Goal: Task Accomplishment & Management: Manage account settings

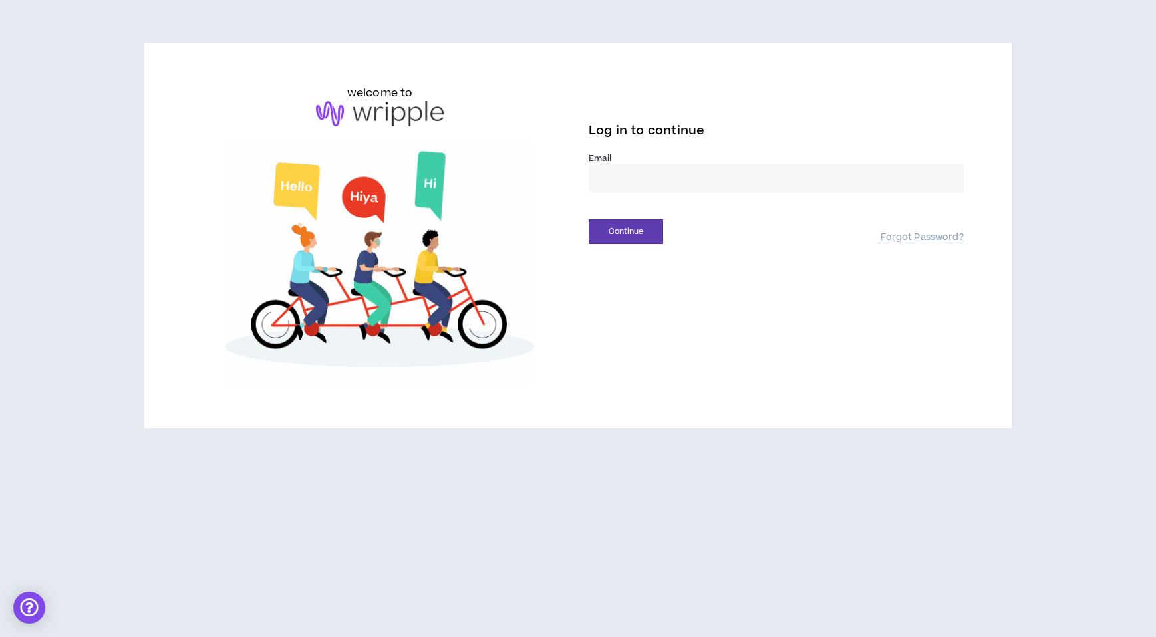
click at [638, 193] on input "email" at bounding box center [775, 178] width 375 height 29
type input "**********"
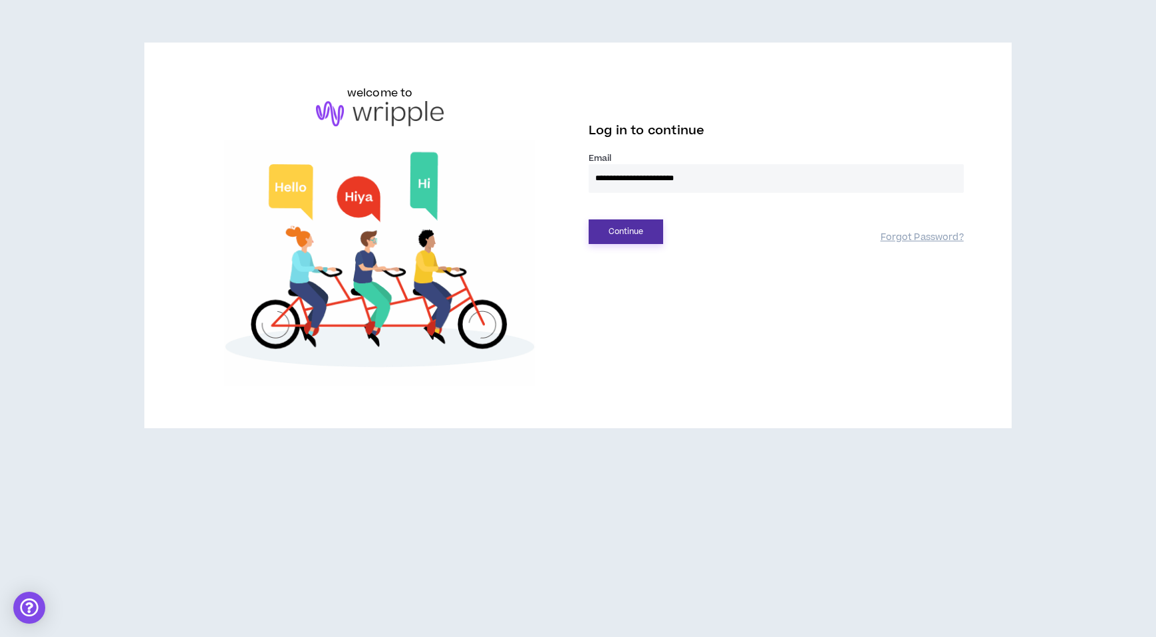
click at [656, 244] on button "Continue" at bounding box center [625, 231] width 74 height 25
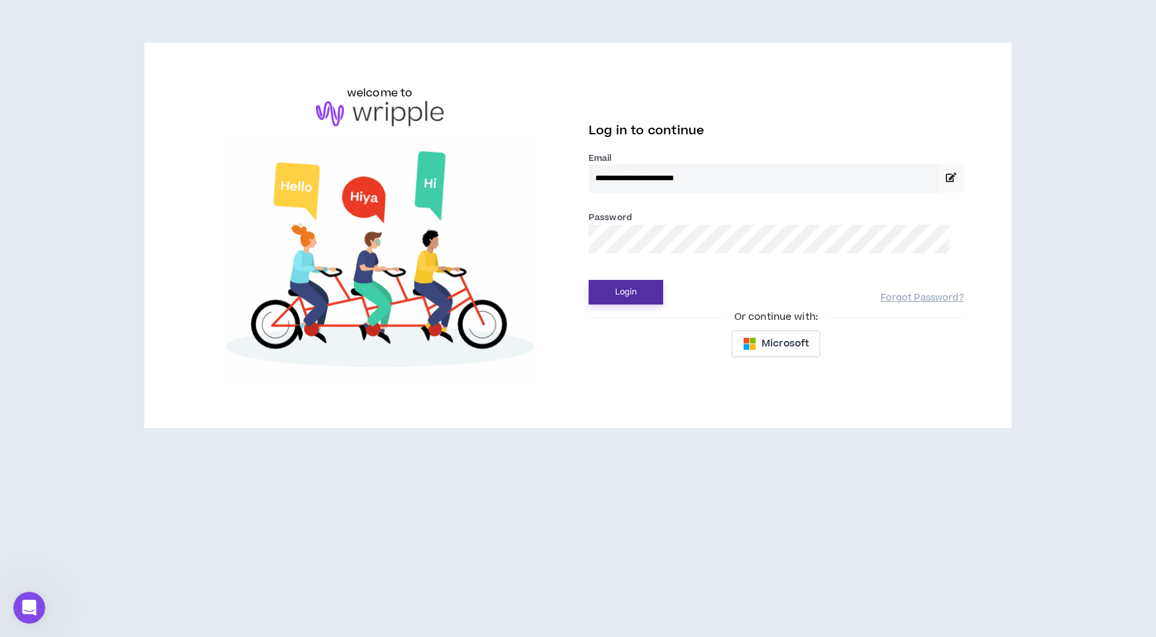
click at [637, 305] on button "Login" at bounding box center [625, 292] width 74 height 25
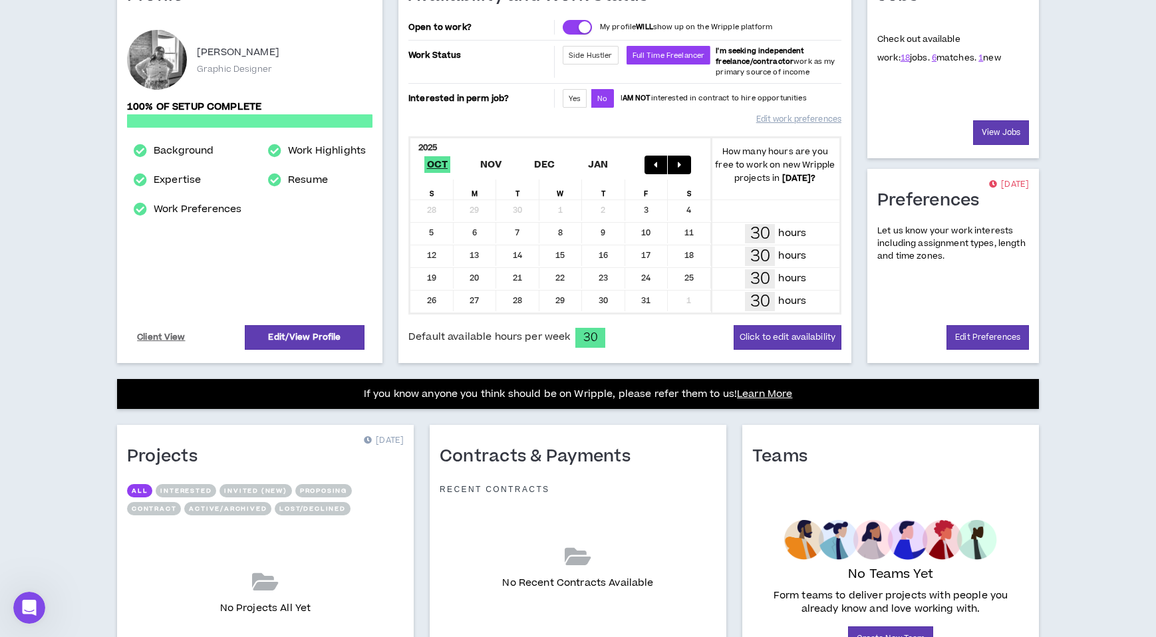
scroll to position [156, 0]
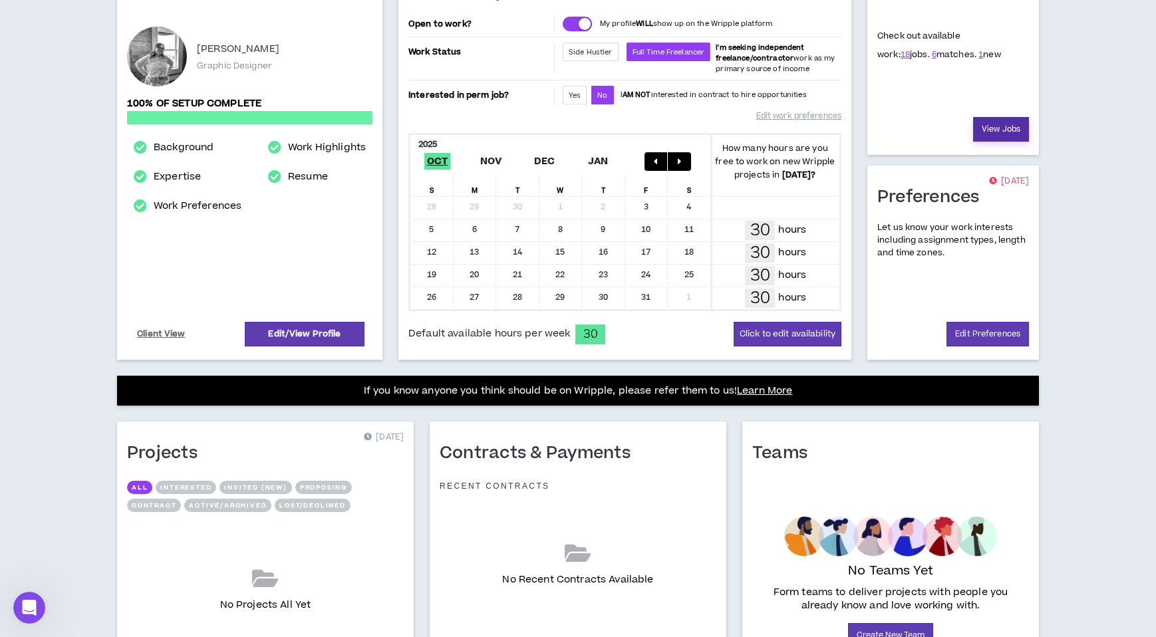
click at [989, 142] on link "View Jobs" at bounding box center [1001, 129] width 56 height 25
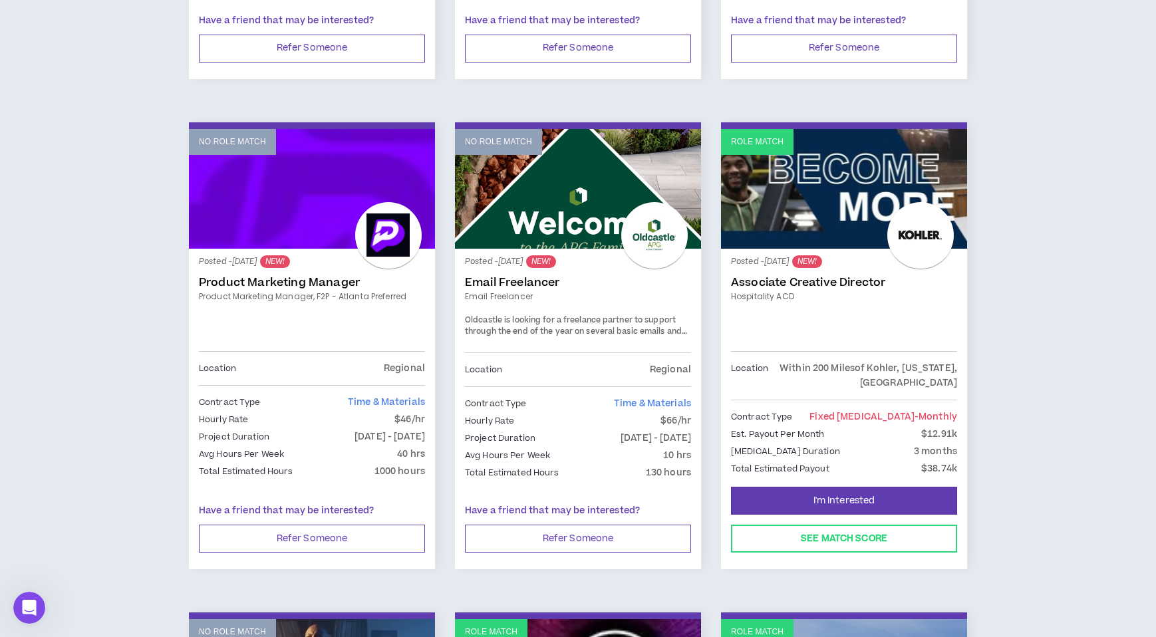
scroll to position [1138, 0]
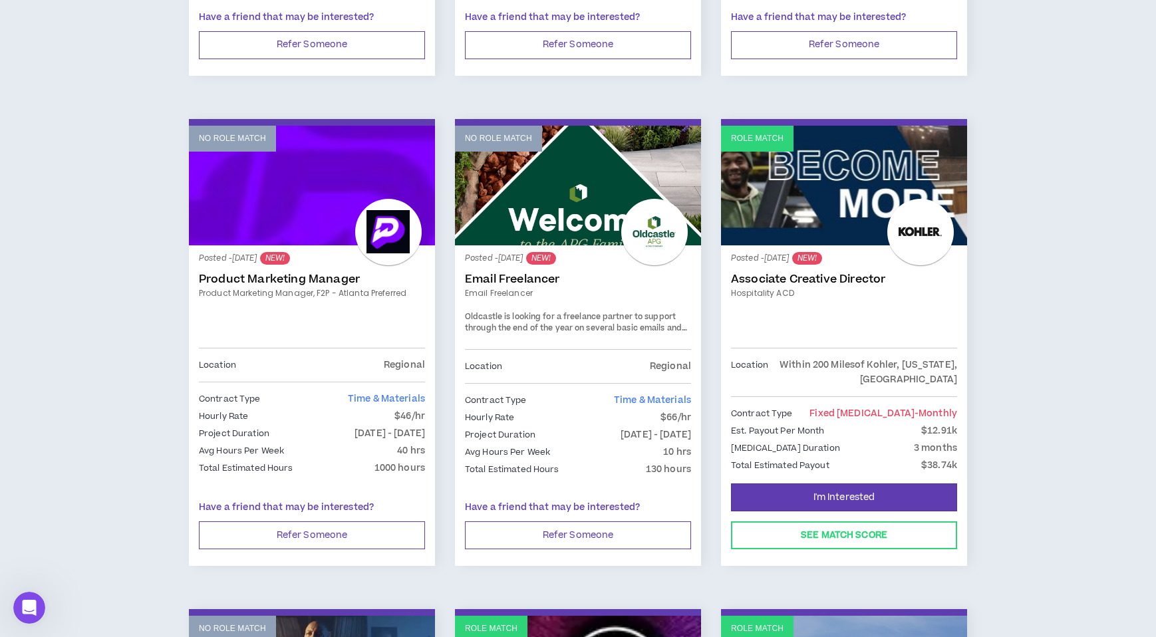
click at [124, 84] on div "Role Match Posted - a day ago NEW! Packaging Designer Package Designer [GEOGRAP…" at bounding box center [577, 364] width 1121 height 2450
